Goal: Information Seeking & Learning: Learn about a topic

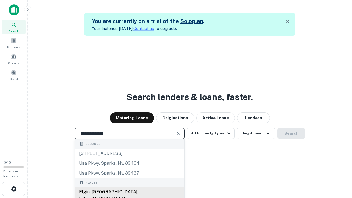
click at [129, 192] on div "Elgin, [GEOGRAPHIC_DATA], [GEOGRAPHIC_DATA]" at bounding box center [130, 195] width 110 height 17
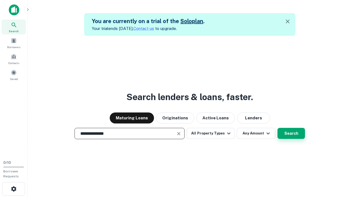
type input "**********"
click at [278, 128] on button "Search" at bounding box center [292, 133] width 28 height 11
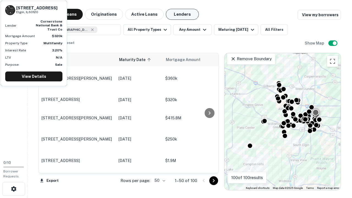
click at [183, 14] on button "Lenders" at bounding box center [182, 14] width 33 height 11
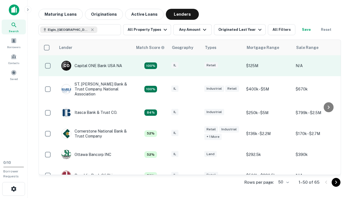
click at [196, 66] on div "IL" at bounding box center [186, 65] width 28 height 7
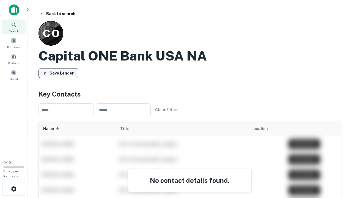
click at [58, 73] on button "Save Lender" at bounding box center [59, 73] width 40 height 10
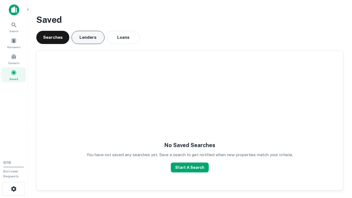
click at [88, 37] on button "Lenders" at bounding box center [88, 37] width 33 height 13
